Goal: Task Accomplishment & Management: Complete application form

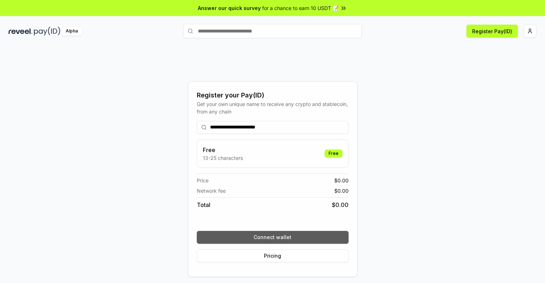
type input "**********"
click at [273, 237] on button "Connect wallet" at bounding box center [273, 237] width 152 height 13
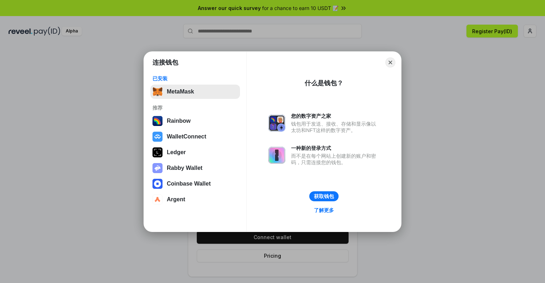
click at [195, 91] on button "MetaMask" at bounding box center [195, 92] width 90 height 14
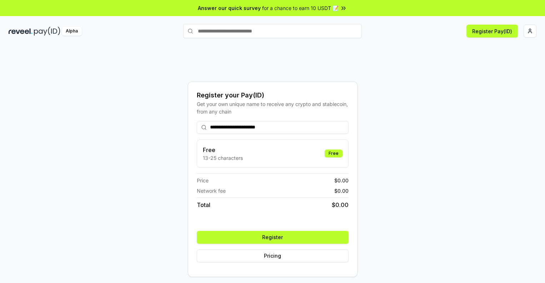
click at [273, 237] on button "Register" at bounding box center [273, 237] width 152 height 13
